Goal: Task Accomplishment & Management: Manage account settings

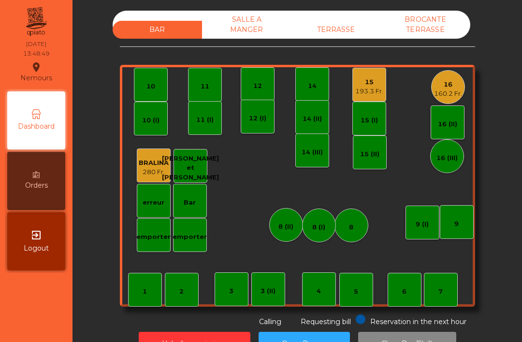
click at [365, 87] on div "193.3 Fr." at bounding box center [369, 92] width 28 height 10
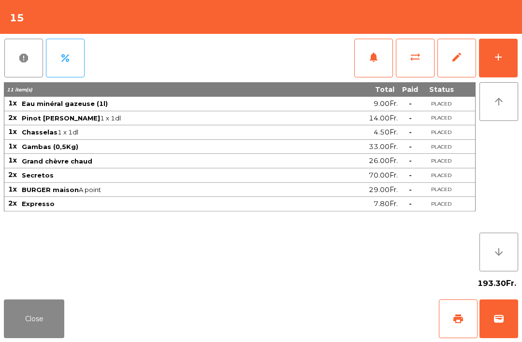
click at [517, 60] on button "add" at bounding box center [498, 58] width 39 height 39
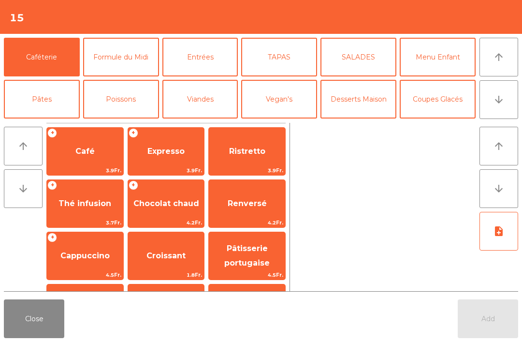
click at [376, 91] on button "Desserts Maison" at bounding box center [359, 99] width 76 height 39
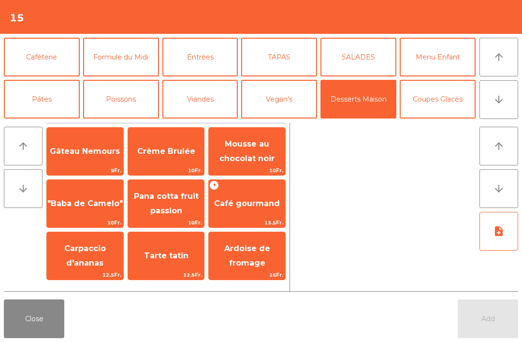
click at [251, 221] on span "13.5Fr." at bounding box center [247, 222] width 76 height 9
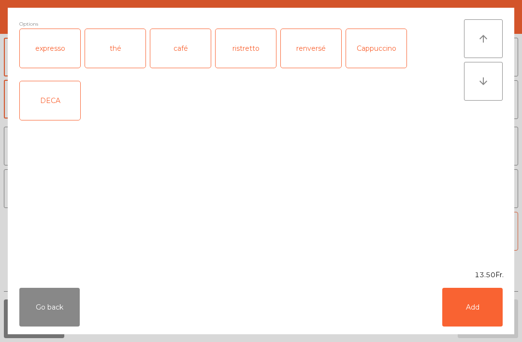
click at [60, 50] on div "expresso" at bounding box center [50, 48] width 60 height 39
click at [483, 311] on button "Add" at bounding box center [472, 307] width 60 height 39
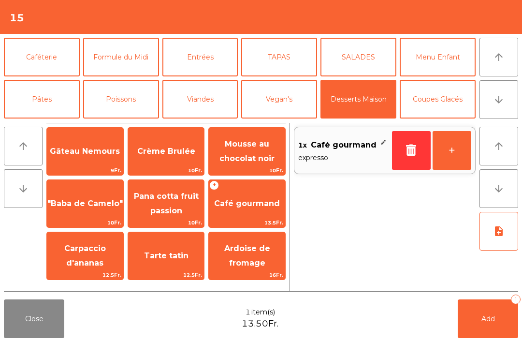
click at [483, 311] on button "Add 1" at bounding box center [488, 318] width 60 height 39
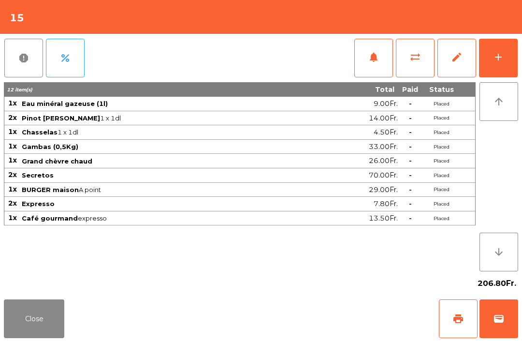
click at [58, 295] on div "Close print wallet" at bounding box center [261, 318] width 522 height 46
click at [456, 318] on span "print" at bounding box center [459, 319] width 12 height 12
click at [26, 333] on button "Close" at bounding box center [34, 318] width 60 height 39
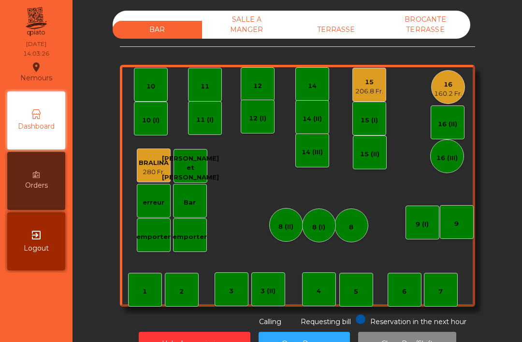
click at [453, 91] on div "160.2 Fr." at bounding box center [448, 94] width 28 height 10
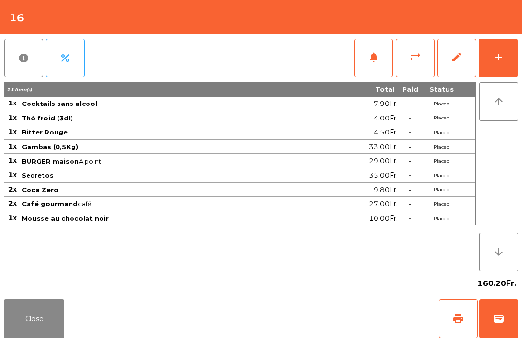
click at [447, 320] on button "print" at bounding box center [458, 318] width 39 height 39
click at [21, 325] on button "Close" at bounding box center [34, 318] width 60 height 39
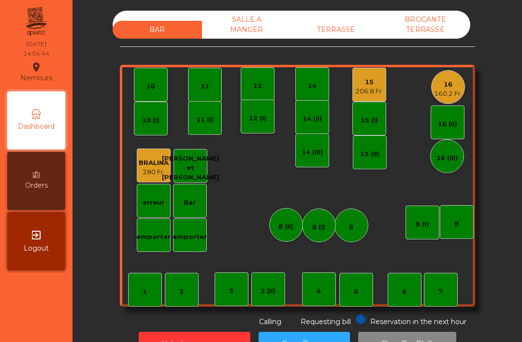
click at [458, 89] on div "160.2 Fr." at bounding box center [448, 94] width 28 height 10
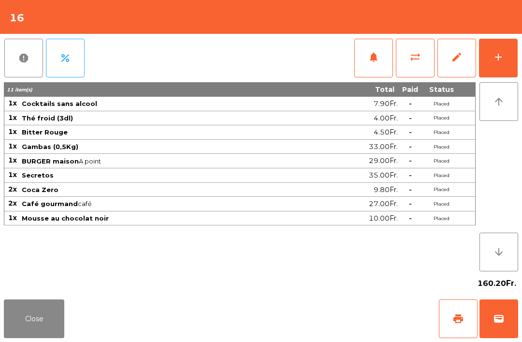
click at [508, 311] on button "wallet" at bounding box center [499, 318] width 39 height 39
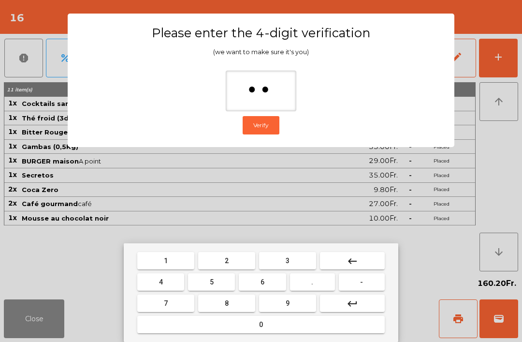
type input "***"
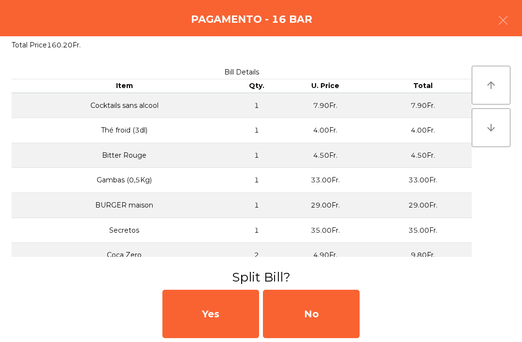
click at [321, 337] on div "No" at bounding box center [311, 314] width 97 height 48
click at [317, 328] on div "MB" at bounding box center [311, 314] width 97 height 48
click at [337, 326] on div "No" at bounding box center [311, 314] width 97 height 48
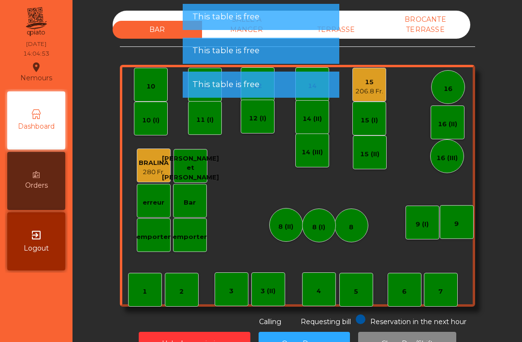
click at [363, 86] on div "15" at bounding box center [369, 82] width 28 height 10
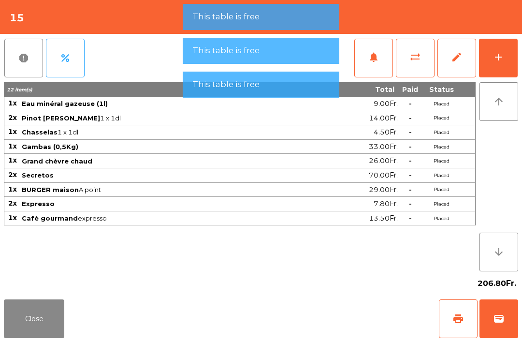
click at [506, 312] on button "wallet" at bounding box center [499, 318] width 39 height 39
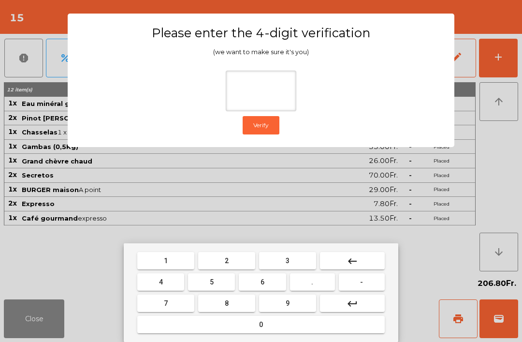
type input "*"
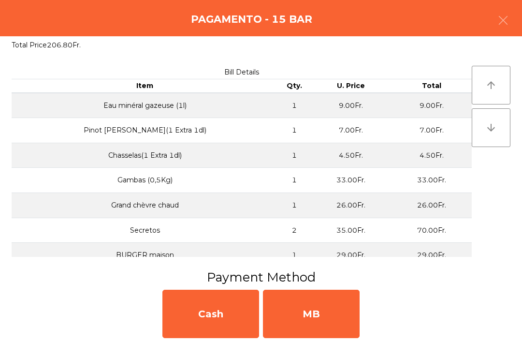
click at [310, 336] on div "MB" at bounding box center [311, 314] width 97 height 48
click at [313, 330] on div "No" at bounding box center [311, 314] width 97 height 48
click at [320, 323] on div "No" at bounding box center [311, 314] width 97 height 48
